Goal: Register for event/course

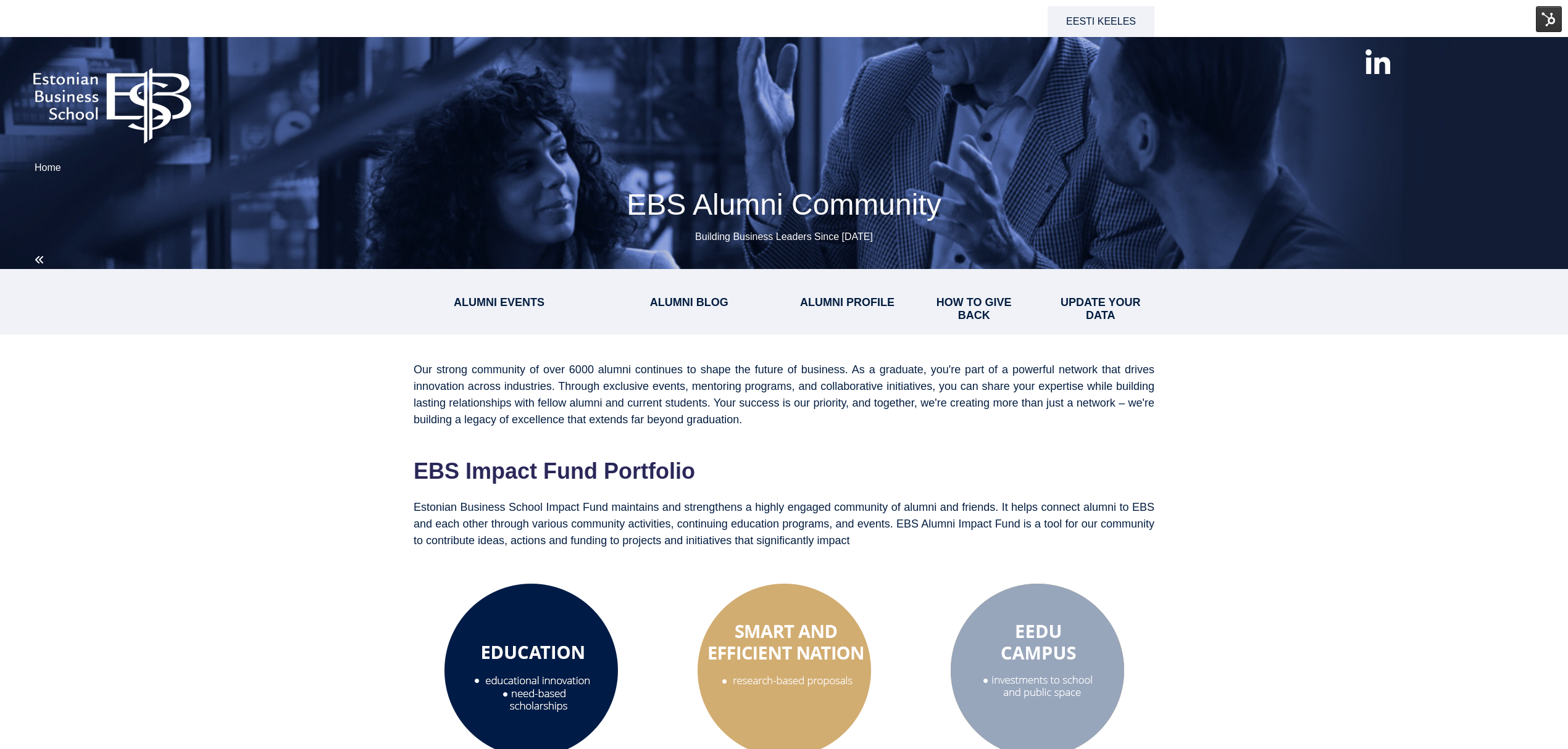
select select "**"
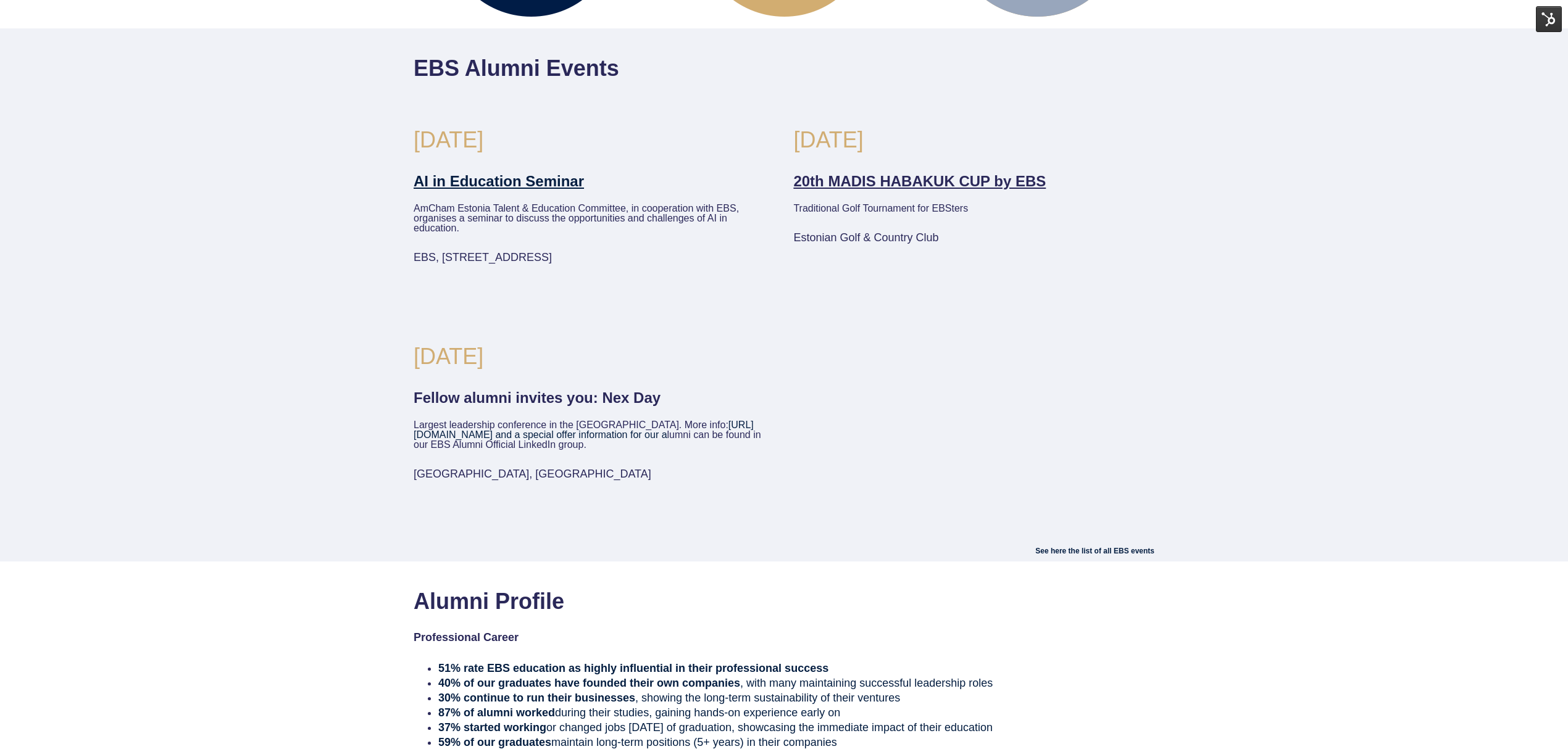
click at [919, 183] on link "20th MADIS HABAKUK CUP by EBS" at bounding box center [919, 181] width 252 height 16
